Goal: Information Seeking & Learning: Check status

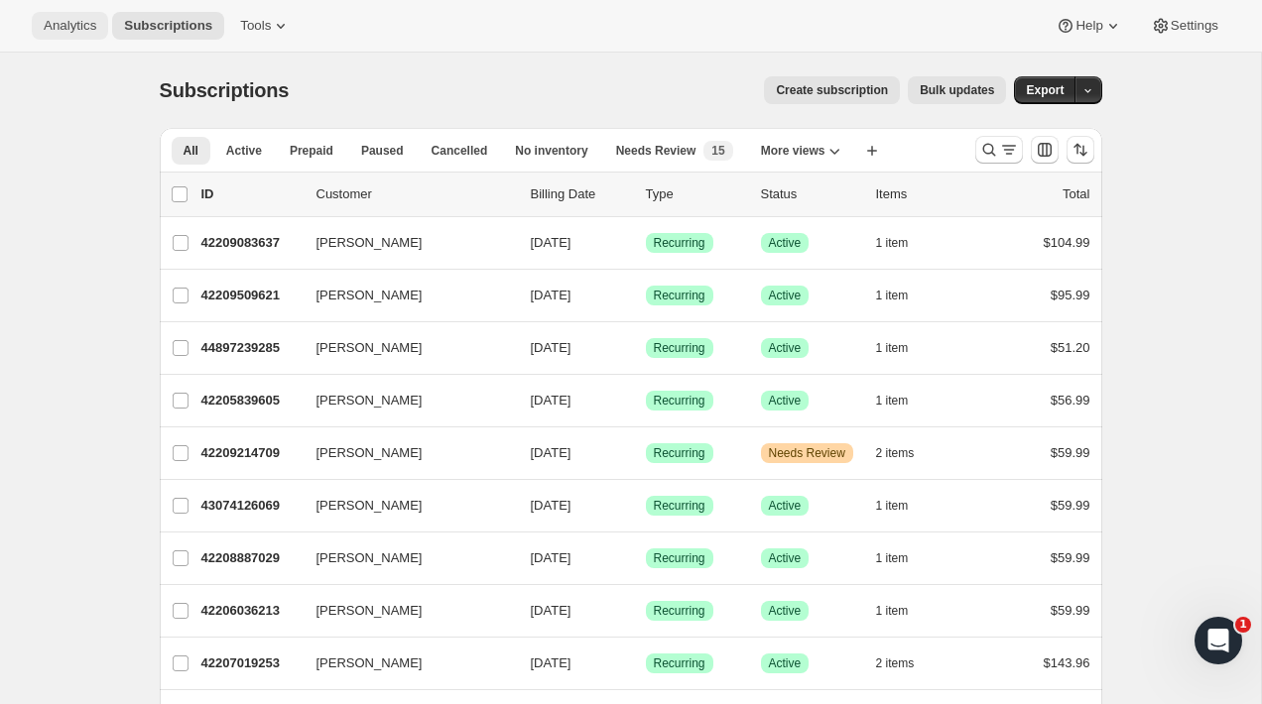
click at [59, 36] on button "Analytics" at bounding box center [70, 26] width 76 height 28
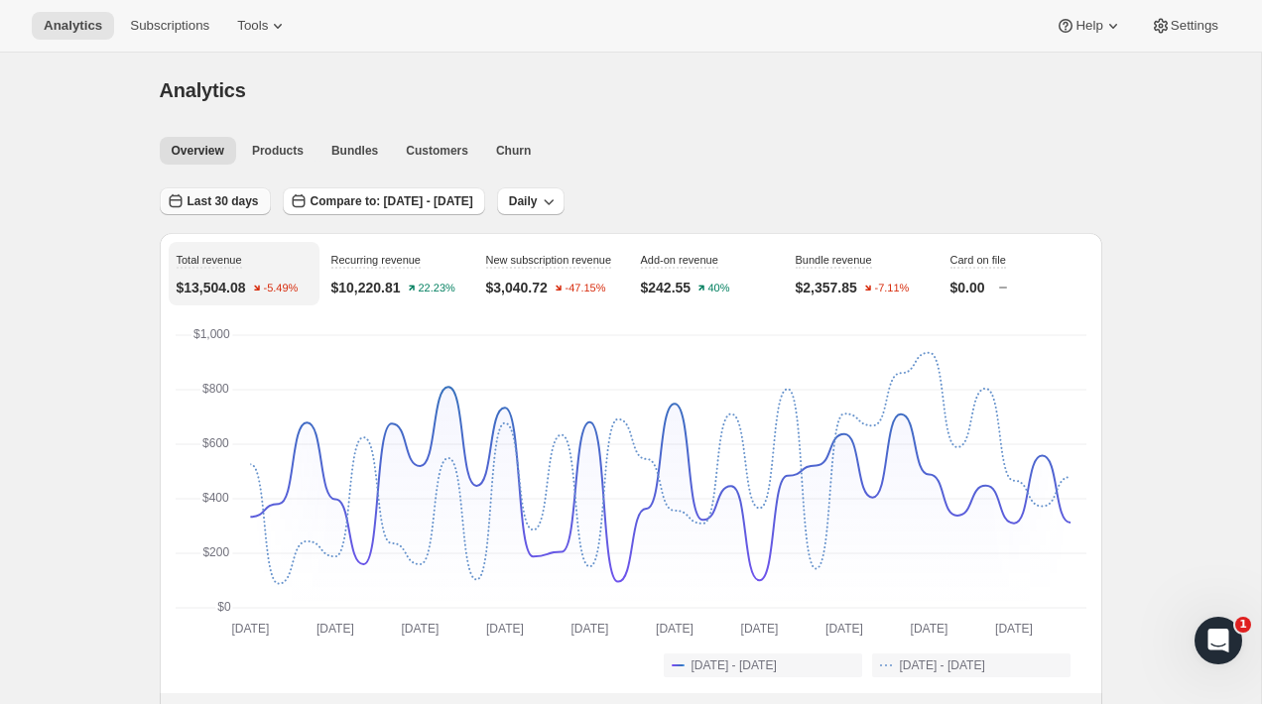
click at [229, 207] on span "Last 30 days" at bounding box center [223, 201] width 71 height 16
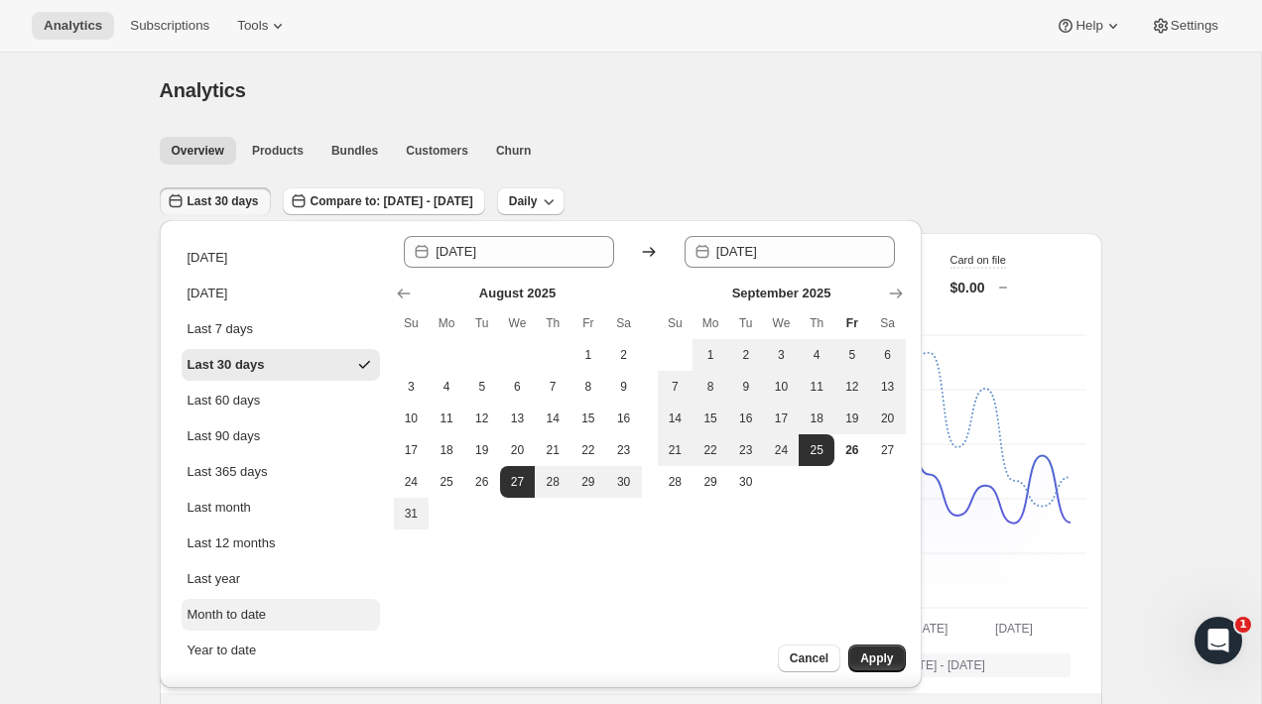
click at [276, 603] on button "Month to date" at bounding box center [281, 615] width 198 height 32
type input "[DATE]"
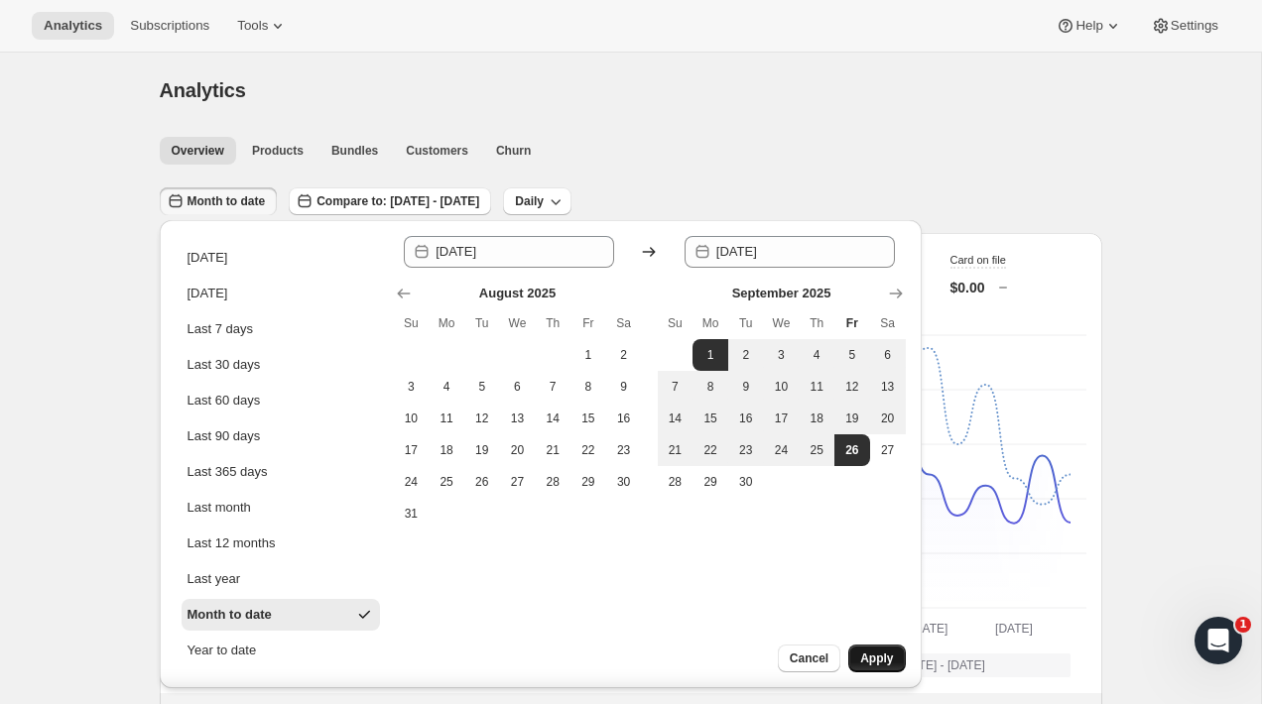
click at [888, 665] on span "Apply" at bounding box center [876, 659] width 33 height 16
